Goal: Task Accomplishment & Management: Manage account settings

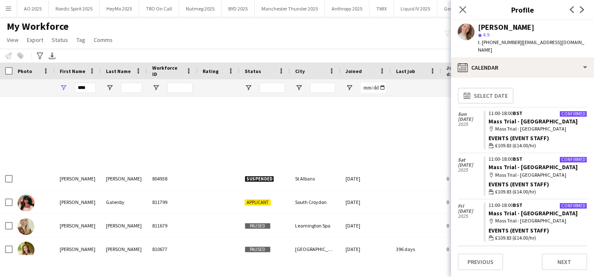
scroll to position [615, 0]
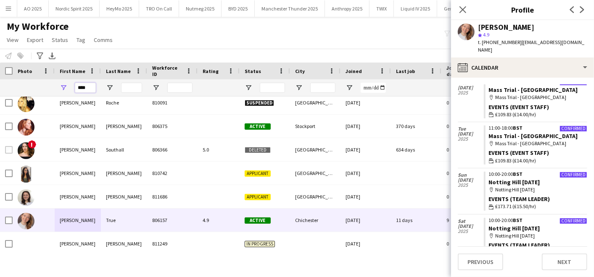
drag, startPoint x: 90, startPoint y: 87, endPoint x: 38, endPoint y: 85, distance: 52.1
click at [38, 85] on div "****" at bounding box center [455, 87] width 911 height 17
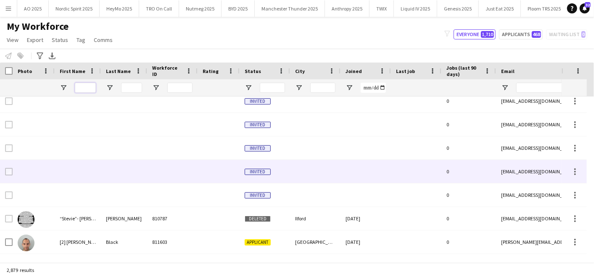
scroll to position [0, 0]
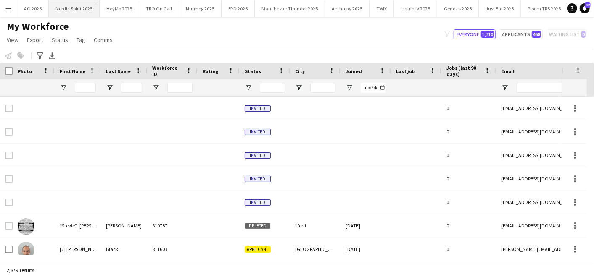
click at [57, 5] on button "Nordic Spirit 2025 Close" at bounding box center [74, 8] width 51 height 16
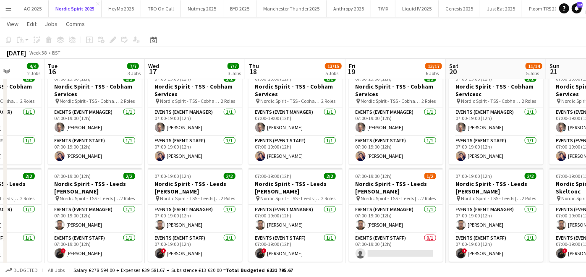
scroll to position [0, 265]
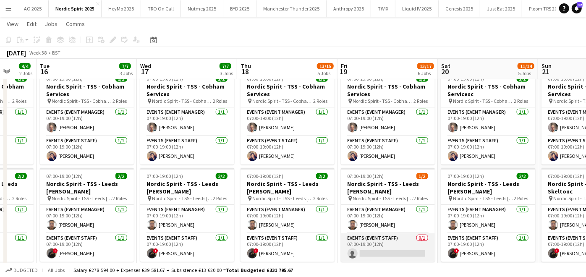
click at [397, 248] on app-card-role "Events (Event Staff) 0/1 07:00-19:00 (12h) single-neutral-actions" at bounding box center [388, 248] width 94 height 29
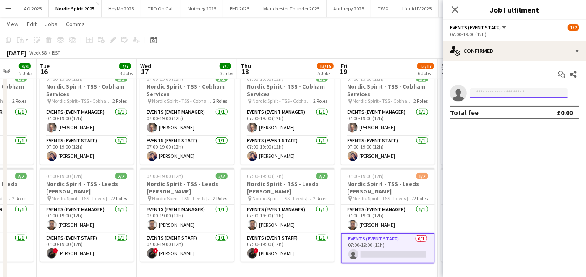
click at [492, 93] on input at bounding box center [519, 93] width 97 height 10
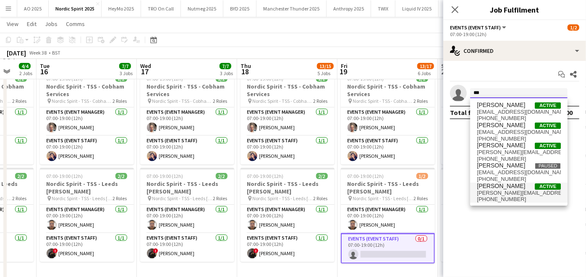
type input "***"
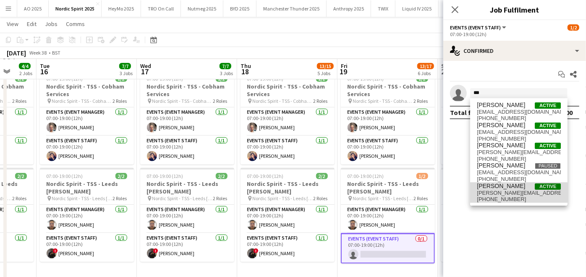
click at [500, 193] on span "[PERSON_NAME][EMAIL_ADDRESS][DOMAIN_NAME]" at bounding box center [519, 193] width 84 height 7
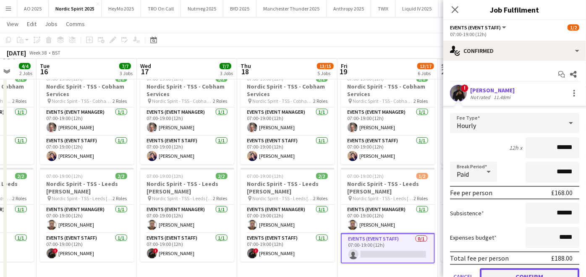
click at [522, 270] on button "Confirm" at bounding box center [530, 276] width 100 height 17
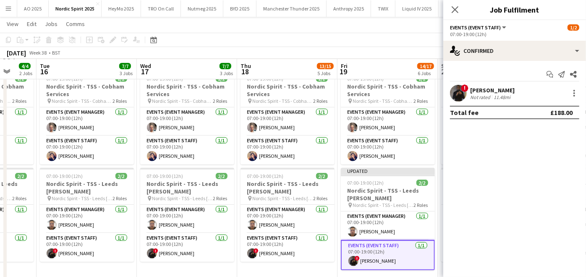
click at [309, 272] on app-date-cell "07:00-19:00 (12h) 2/2 Nordic Spirit - TSS - Cobham Services pin Nordic Spirit -…" at bounding box center [287, 180] width 100 height 226
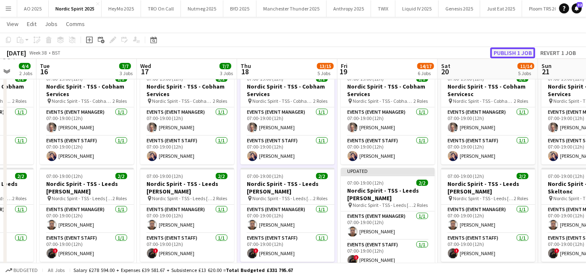
click at [524, 52] on button "Publish 1 job" at bounding box center [513, 52] width 45 height 11
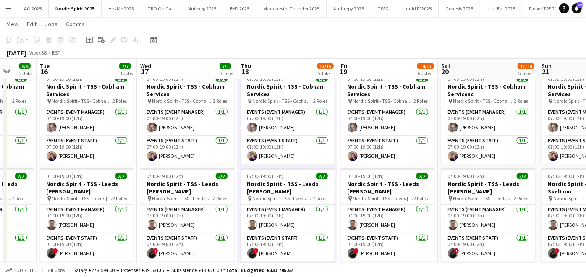
click at [5, 7] on app-icon "Menu" at bounding box center [8, 8] width 7 height 7
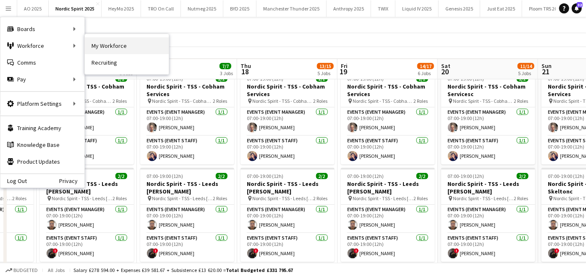
click at [107, 51] on link "My Workforce" at bounding box center [127, 45] width 84 height 17
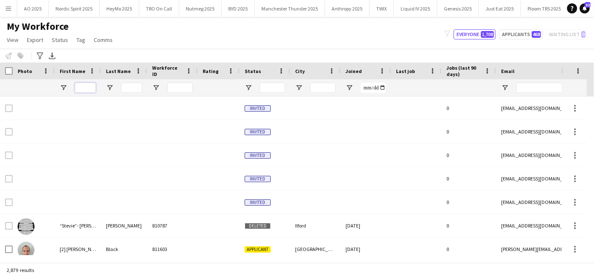
click at [91, 84] on input "First Name Filter Input" at bounding box center [85, 88] width 21 height 10
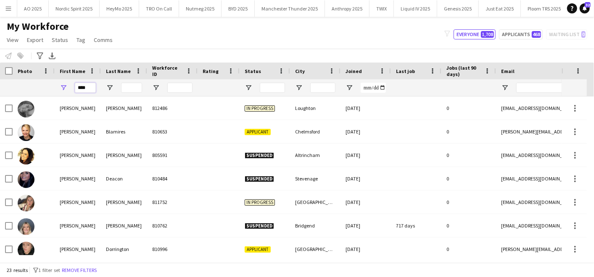
type input "****"
click at [133, 46] on div "My Workforce View Views Default view Compliance Log New view Update view Delete…" at bounding box center [297, 34] width 594 height 29
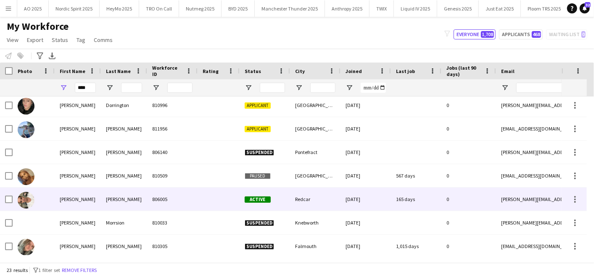
click at [77, 197] on div "[PERSON_NAME]" at bounding box center [78, 199] width 46 height 23
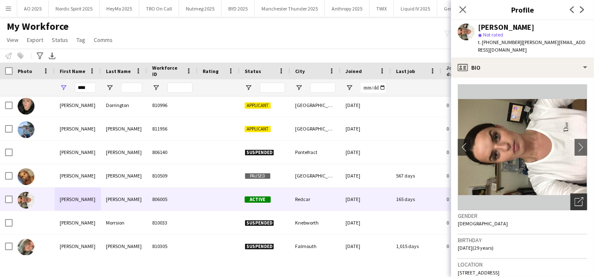
click at [571, 209] on div "Open photos pop-in" at bounding box center [578, 202] width 17 height 17
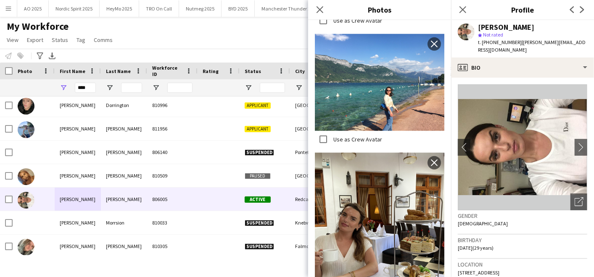
scroll to position [538, 0]
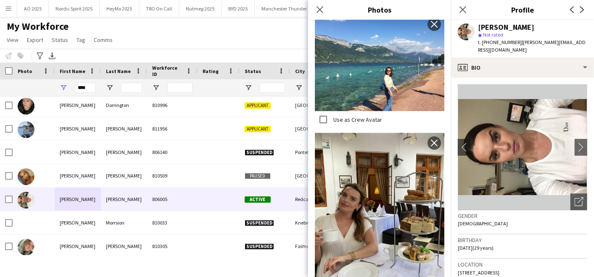
click at [197, 41] on div "My Workforce View Views Default view Compliance Log New view Update view Delete…" at bounding box center [297, 34] width 594 height 29
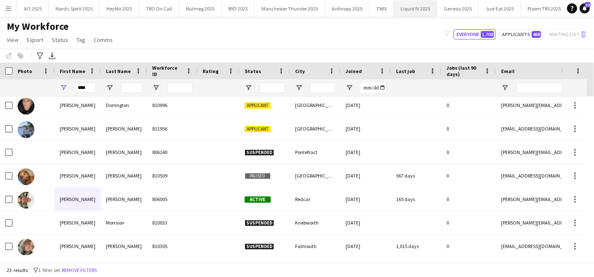
click at [421, 11] on button "Liquid IV 2025 Close" at bounding box center [415, 8] width 43 height 16
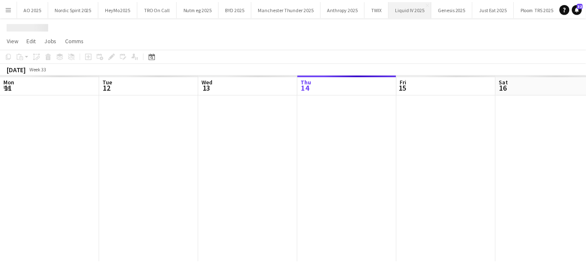
scroll to position [0, 200]
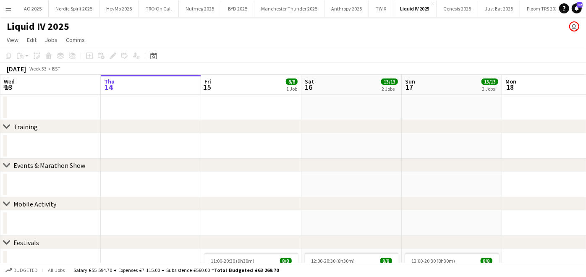
click at [306, 191] on app-date-cell at bounding box center [352, 184] width 100 height 25
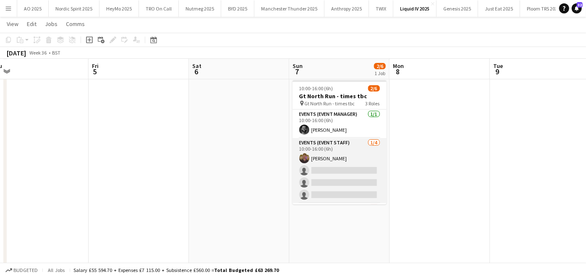
scroll to position [27, 0]
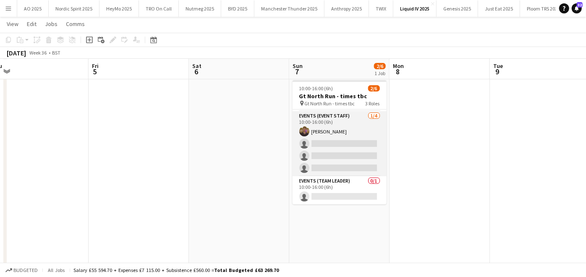
click at [334, 154] on app-card-role "Events (Event Staff) [DATE] 10:00-16:00 (6h) [PERSON_NAME] alsalih single-neutr…" at bounding box center [340, 143] width 94 height 65
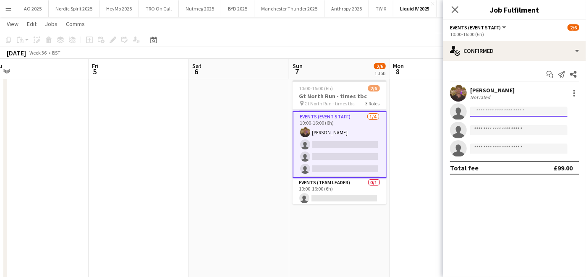
click at [510, 113] on input at bounding box center [519, 112] width 97 height 10
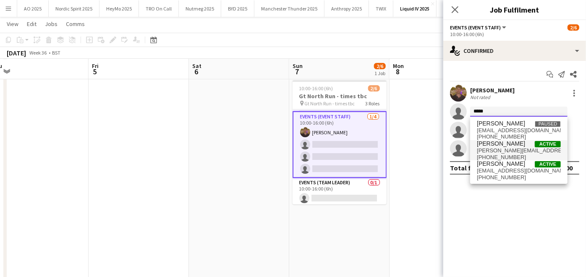
type input "*****"
click at [499, 147] on span "[PERSON_NAME][EMAIL_ADDRESS][DOMAIN_NAME]" at bounding box center [519, 150] width 84 height 7
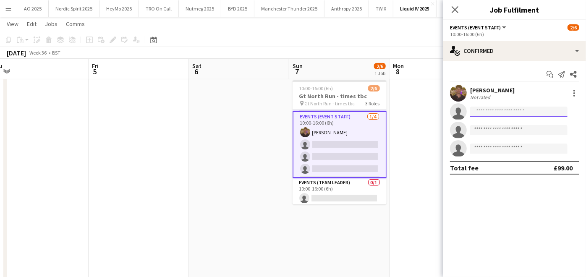
scroll to position [0, 0]
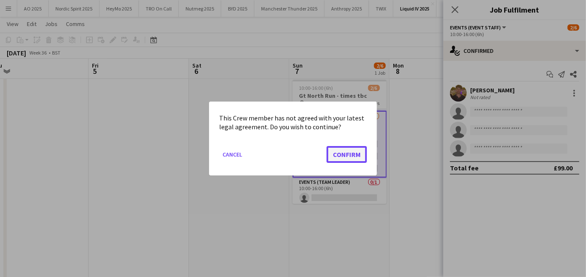
click at [355, 147] on button "Confirm" at bounding box center [347, 154] width 40 height 17
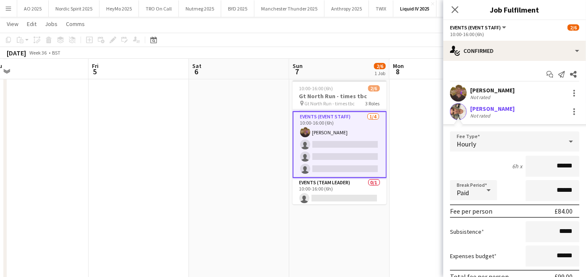
scroll to position [93, 0]
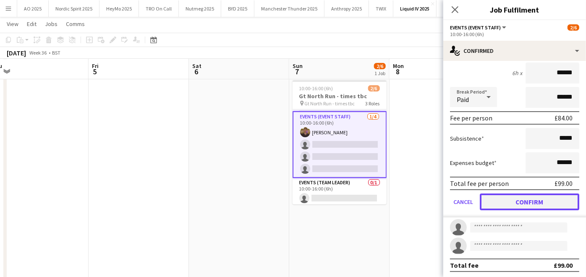
click at [511, 197] on button "Confirm" at bounding box center [530, 202] width 100 height 17
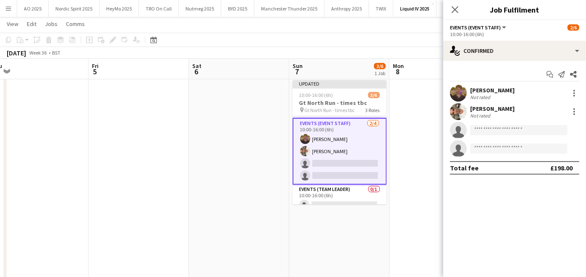
scroll to position [0, 0]
click at [497, 128] on input at bounding box center [519, 130] width 97 height 10
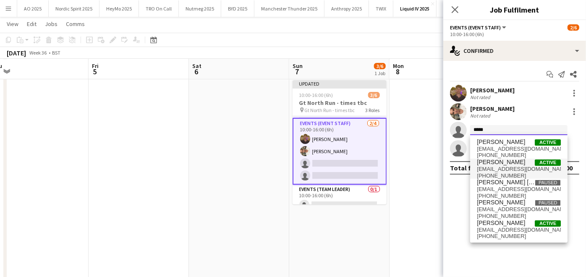
type input "*****"
click at [496, 167] on span "[EMAIL_ADDRESS][DOMAIN_NAME]" at bounding box center [519, 169] width 84 height 7
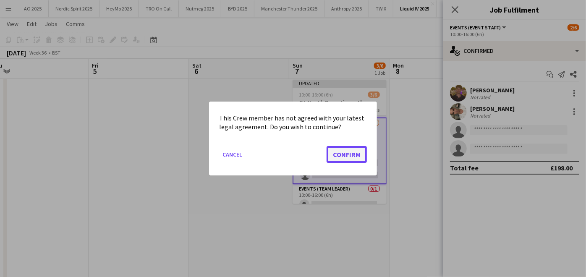
click at [359, 155] on button "Confirm" at bounding box center [347, 154] width 40 height 17
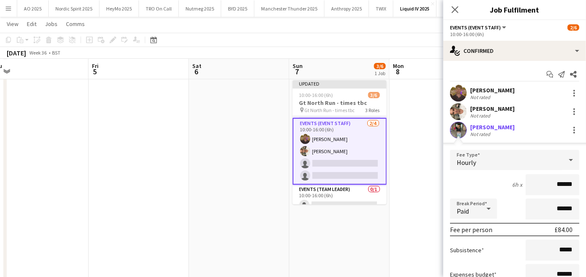
scroll to position [93, 0]
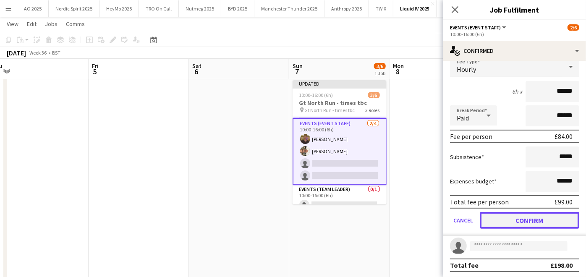
click at [496, 221] on button "Confirm" at bounding box center [530, 220] width 100 height 17
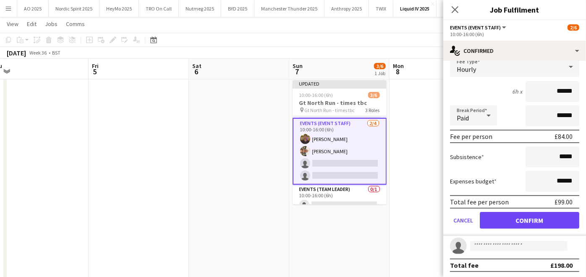
scroll to position [0, 0]
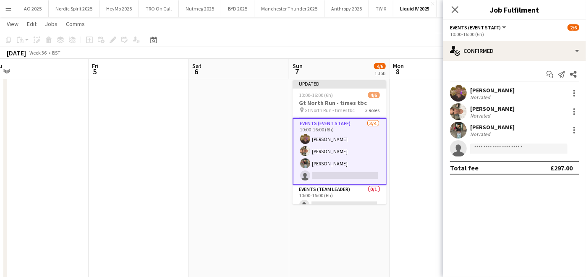
click at [431, 169] on app-date-cell at bounding box center [440, 213] width 100 height 272
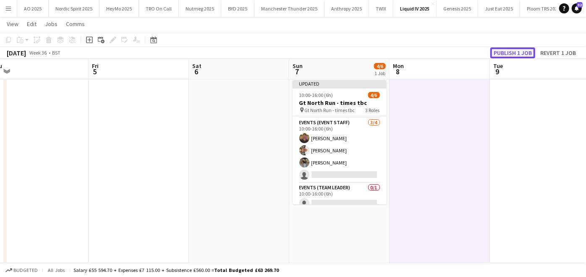
click at [505, 55] on button "Publish 1 job" at bounding box center [513, 52] width 45 height 11
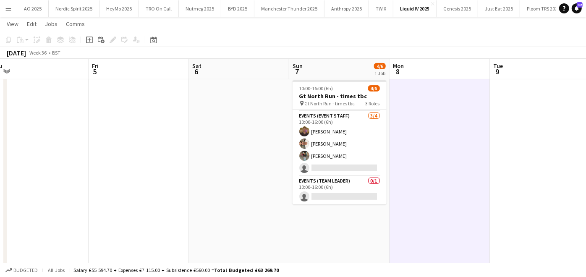
click at [180, 179] on app-date-cell at bounding box center [139, 213] width 100 height 272
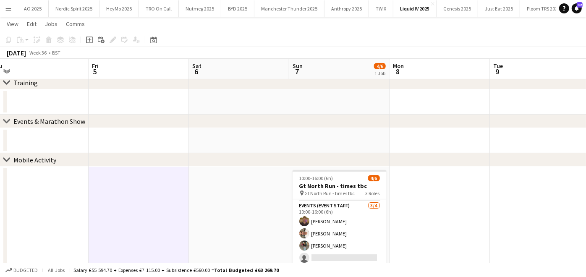
scroll to position [43, 0]
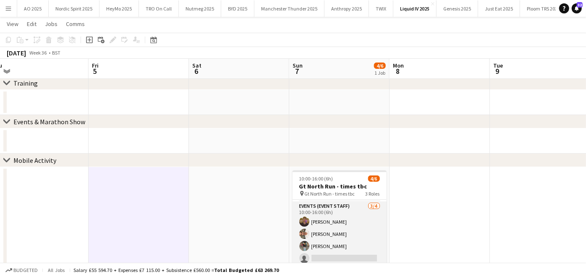
click at [356, 221] on app-card-role "Events (Event Staff) [DATE] 10:00-16:00 (6h) [PERSON_NAME] alsalih [PERSON_NAME…" at bounding box center [340, 234] width 94 height 65
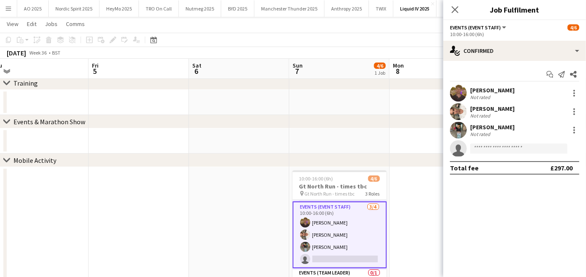
click at [495, 92] on div "[PERSON_NAME]" at bounding box center [493, 91] width 45 height 8
